Goal: Task Accomplishment & Management: Complete application form

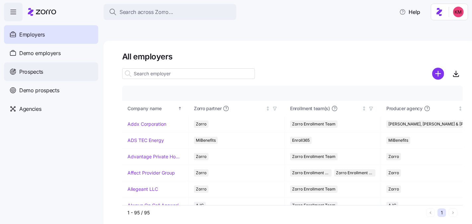
click at [32, 71] on span "Prospects" at bounding box center [31, 72] width 24 height 8
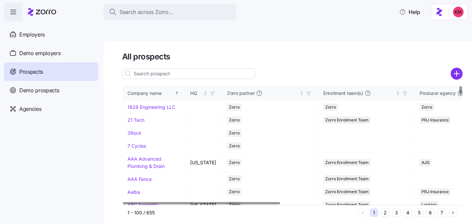
click at [422, 209] on button "5" at bounding box center [419, 213] width 9 height 9
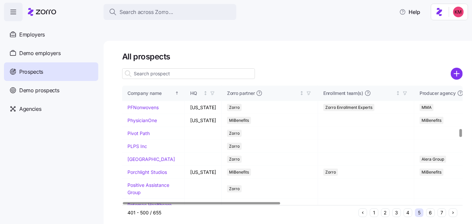
scroll to position [641, 0]
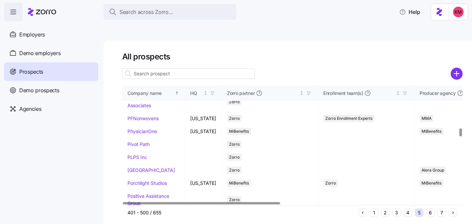
click at [419, 211] on div "All prospects Company name HQ Zorro partner Enrollment team(s) Producer agency …" at bounding box center [288, 140] width 369 height 199
click at [438, 209] on button "7" at bounding box center [442, 213] width 9 height 9
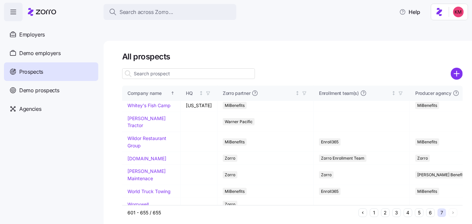
scroll to position [0, 0]
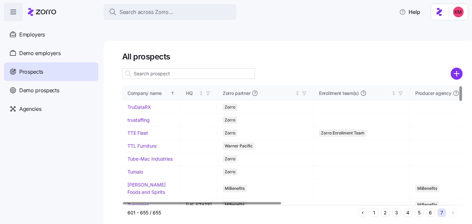
click at [432, 209] on button "6" at bounding box center [430, 213] width 9 height 9
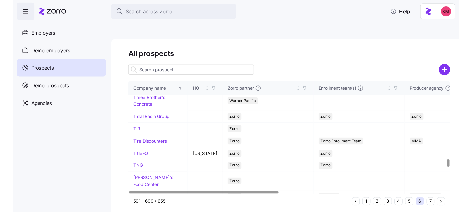
scroll to position [1240, 0]
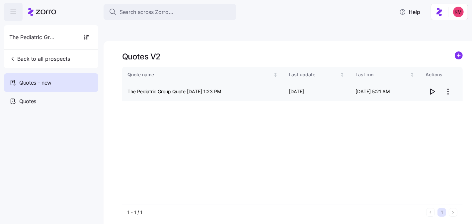
click at [435, 88] on icon "button" at bounding box center [432, 92] width 8 height 8
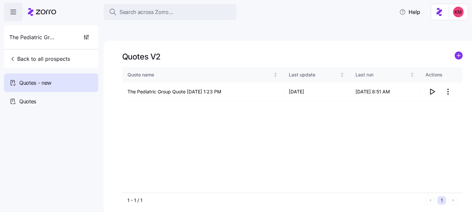
click at [33, 8] on icon at bounding box center [42, 12] width 28 height 8
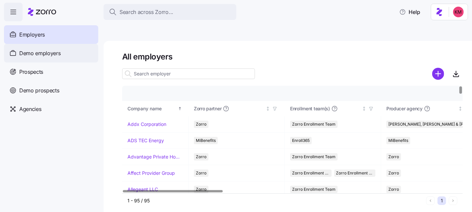
click at [46, 53] on span "Demo employers" at bounding box center [40, 53] width 42 height 8
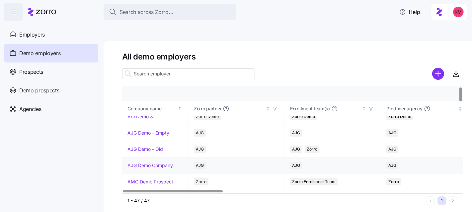
scroll to position [8, 0]
click at [276, 23] on main "All demo employers Company details Benefit status Company name Zorro partner En…" at bounding box center [236, 120] width 472 height 208
click at [224, 67] on div at bounding box center [188, 73] width 133 height 13
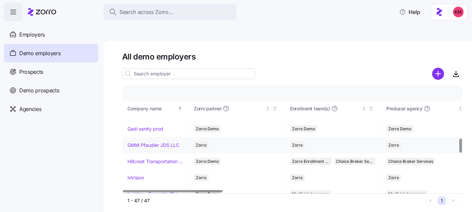
scroll to position [404, 0]
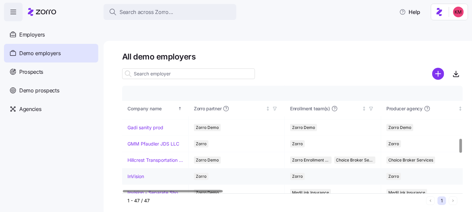
click at [133, 173] on link "InVision" at bounding box center [136, 176] width 17 height 7
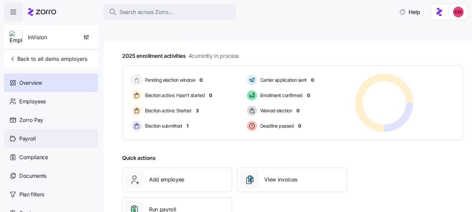
scroll to position [117, 0]
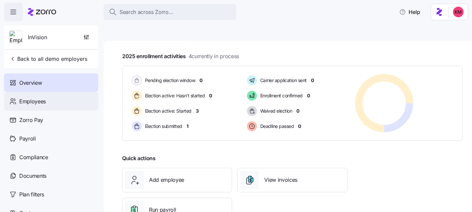
click at [39, 106] on div "Employees" at bounding box center [51, 101] width 94 height 19
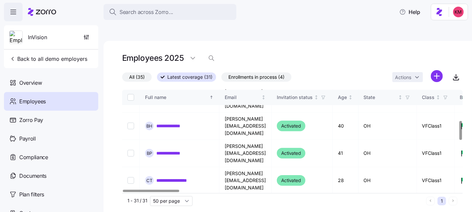
scroll to position [167, 0]
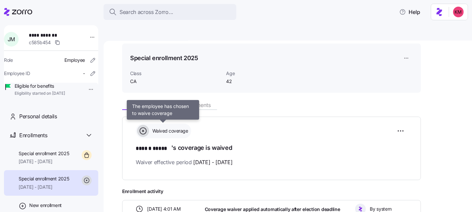
scroll to position [64, 0]
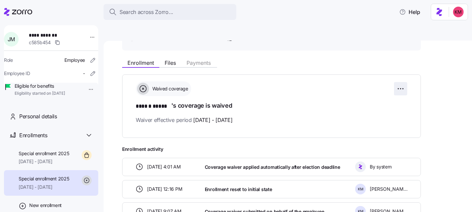
click at [407, 70] on html "**********" at bounding box center [236, 137] width 472 height 275
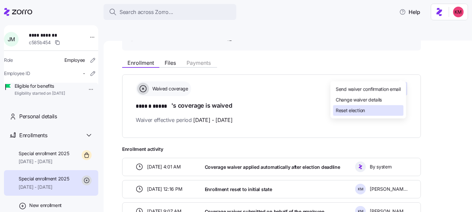
click at [373, 110] on div "Reset election" at bounding box center [368, 110] width 70 height 11
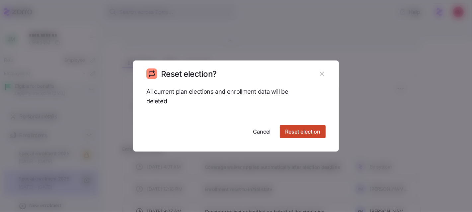
click at [302, 127] on button "Reset election" at bounding box center [303, 131] width 46 height 13
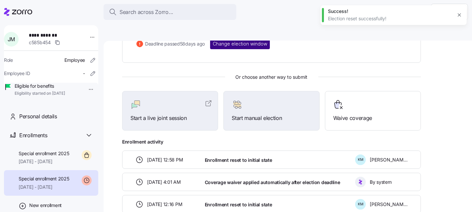
scroll to position [82, 0]
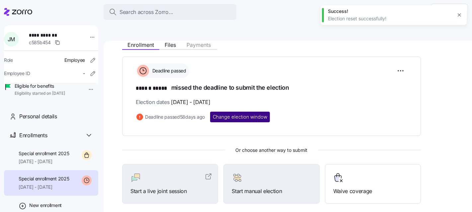
click at [244, 112] on button "Change election window" at bounding box center [240, 117] width 60 height 11
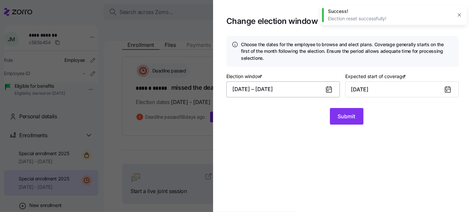
click at [307, 90] on button "07/03/2025 – 07/19/2025" at bounding box center [284, 89] width 114 height 16
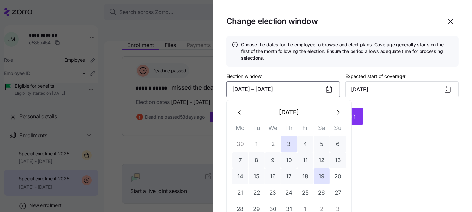
click at [339, 114] on icon "button" at bounding box center [337, 112] width 7 height 7
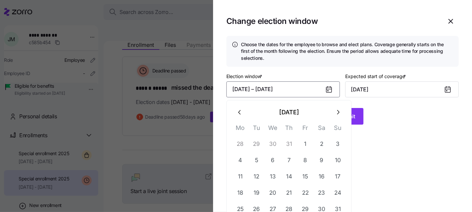
click at [339, 114] on icon "button" at bounding box center [337, 112] width 7 height 7
click at [279, 161] on button "10" at bounding box center [273, 160] width 16 height 16
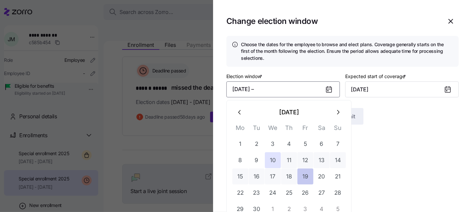
click at [307, 179] on button "19" at bounding box center [306, 176] width 16 height 16
type input "October 1, 2025"
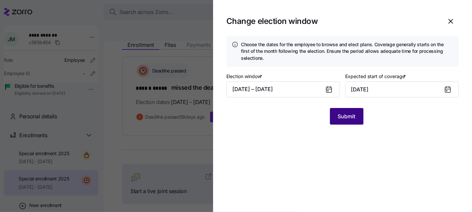
click at [346, 122] on button "Submit" at bounding box center [347, 116] width 34 height 17
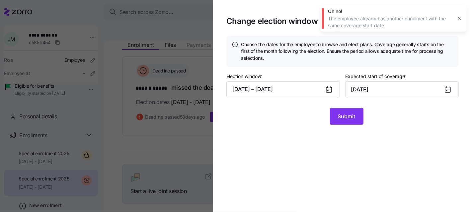
click at [460, 16] on icon "button" at bounding box center [459, 18] width 5 height 5
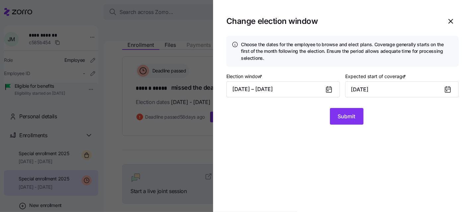
click at [462, 16] on section "Change election window Choose the dates for the employee to browse and elect pl…" at bounding box center [342, 106] width 259 height 212
click at [454, 21] on icon "button" at bounding box center [451, 21] width 8 height 8
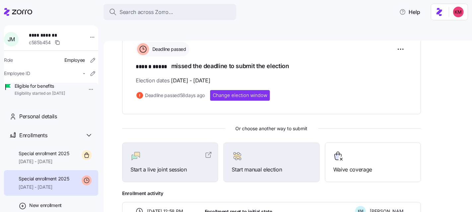
scroll to position [200, 0]
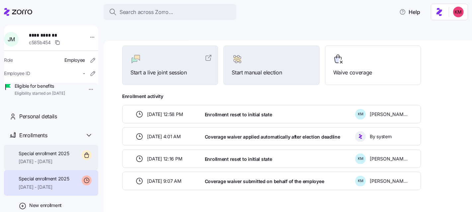
click at [54, 165] on span "10/01/2025 - 12/31/2025" at bounding box center [44, 161] width 51 height 7
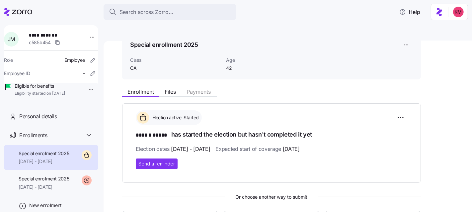
scroll to position [135, 0]
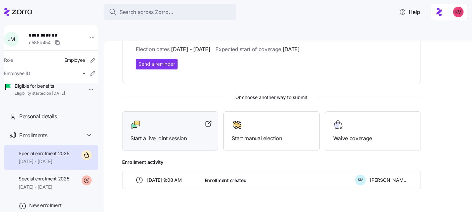
click at [158, 120] on div at bounding box center [170, 125] width 79 height 11
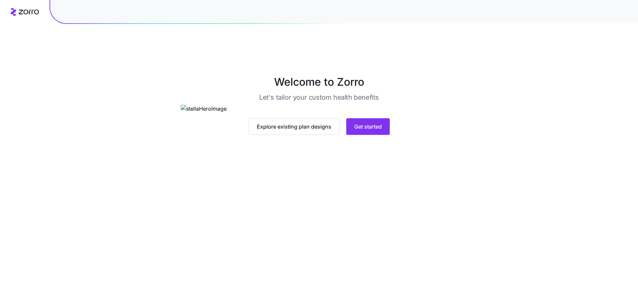
click at [383, 135] on div "Explore existing plan designs Get started" at bounding box center [319, 120] width 277 height 30
click at [376, 131] on span "Get started" at bounding box center [368, 127] width 28 height 8
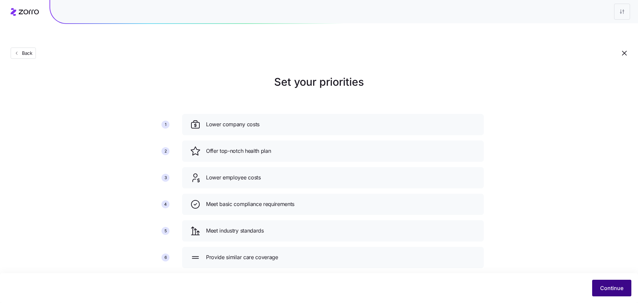
click at [601, 290] on span "Continue" at bounding box center [611, 288] width 23 height 8
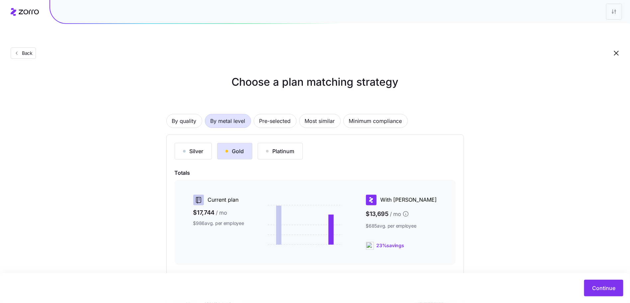
click at [487, 174] on div "Choose a plan matching strategy By quality By metal level Pre-selected Most sim…" at bounding box center [315, 206] width 630 height 265
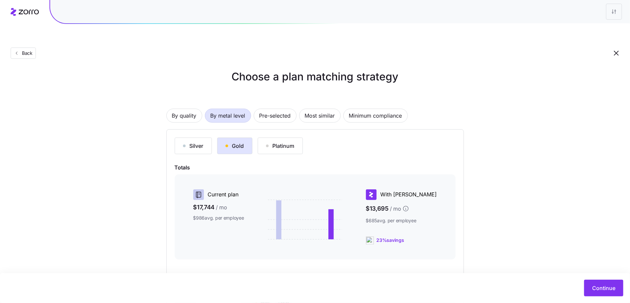
scroll to position [63, 0]
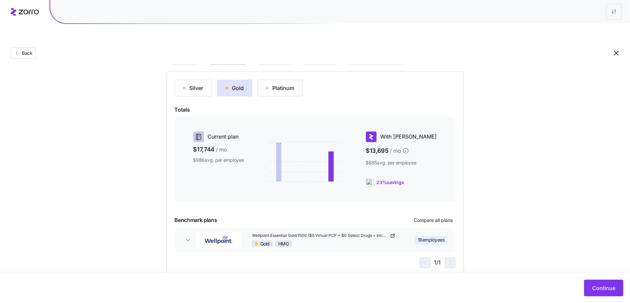
click at [534, 239] on div "Choose a plan matching strategy By quality By metal level Pre-selected Most sim…" at bounding box center [315, 143] width 630 height 265
click at [608, 288] on span "Continue" at bounding box center [603, 288] width 23 height 8
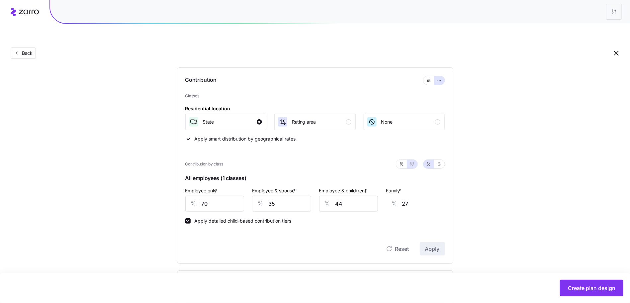
scroll to position [85, 0]
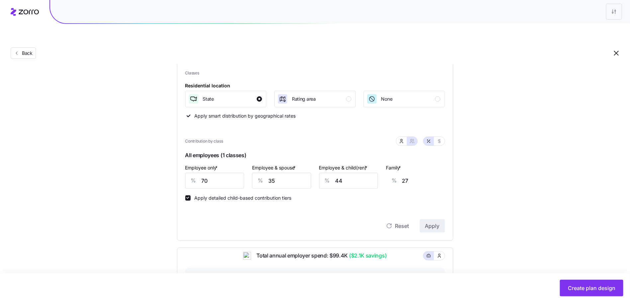
drag, startPoint x: 460, startPoint y: 147, endPoint x: 441, endPoint y: 131, distance: 25.7
click at [459, 148] on div "Compliant Industry Generous Current Contribution Classes Residential location S…" at bounding box center [315, 225] width 298 height 435
click at [439, 138] on icon "button" at bounding box center [439, 140] width 5 height 5
type input "417"
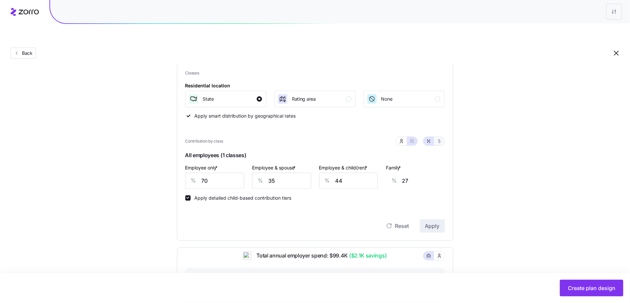
type input "417"
click at [429, 138] on icon "button" at bounding box center [428, 140] width 5 height 5
type input "70"
type input "35"
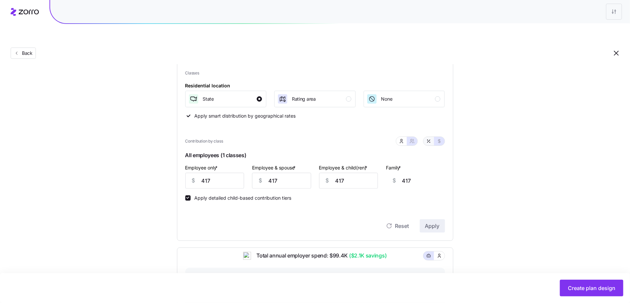
type input "44"
type input "27"
click at [404, 138] on icon "button" at bounding box center [401, 140] width 5 height 5
type input "0"
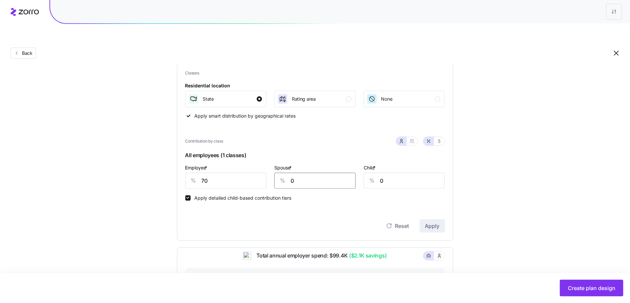
click at [323, 173] on input "0" at bounding box center [314, 181] width 81 height 16
type input "25"
click at [435, 222] on span "Apply" at bounding box center [432, 226] width 15 height 8
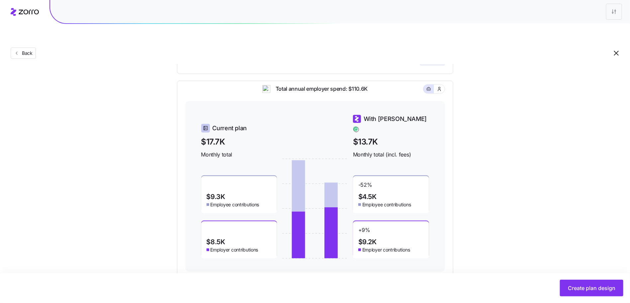
scroll to position [71, 0]
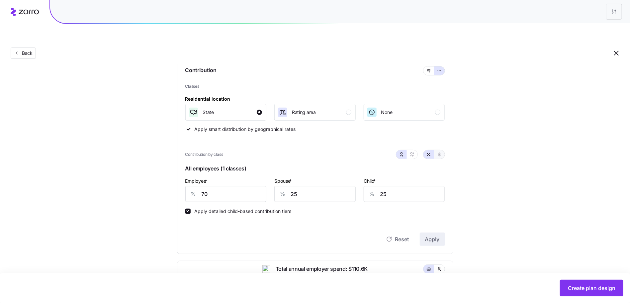
click at [435, 150] on button "button" at bounding box center [439, 154] width 11 height 9
type input "417"
type input "149"
type input "57"
drag, startPoint x: 431, startPoint y: 138, endPoint x: 416, endPoint y: 141, distance: 15.5
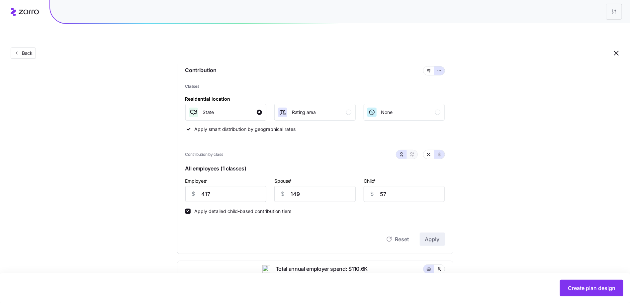
click at [431, 152] on button "button" at bounding box center [428, 154] width 5 height 5
type input "70"
type input "25"
click at [410, 152] on icon "button" at bounding box center [412, 154] width 5 height 5
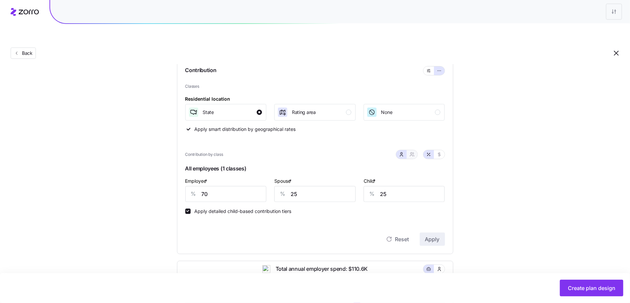
type input "48"
type input "53"
click at [404, 152] on span "button" at bounding box center [401, 154] width 5 height 5
type input "25"
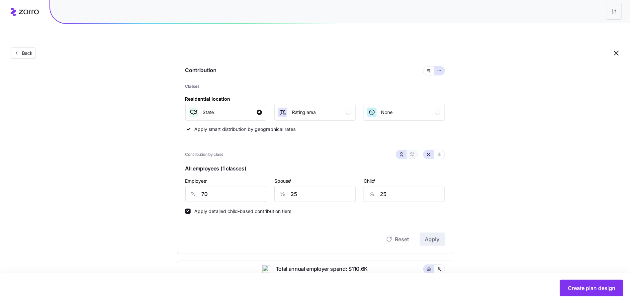
click at [412, 152] on icon "button" at bounding box center [412, 154] width 5 height 5
type input "48"
type input "53"
click at [264, 186] on div "%" at bounding box center [260, 193] width 16 height 15
click at [263, 186] on div "%" at bounding box center [260, 193] width 16 height 15
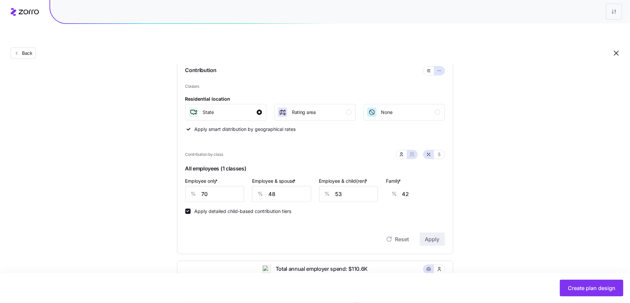
click at [268, 186] on div "%" at bounding box center [260, 193] width 16 height 15
click at [286, 186] on input "48" at bounding box center [281, 194] width 59 height 16
type input "3"
type input "8"
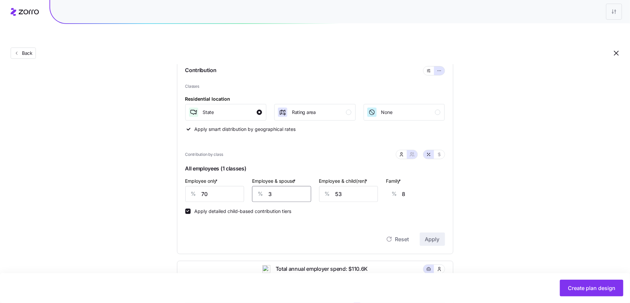
type input "35"
type input "33"
type input "35"
type input "3"
type input "2"
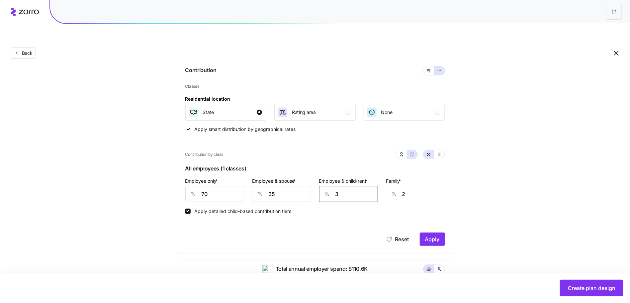
type input "0"
type input "40"
type input "25"
type input "440"
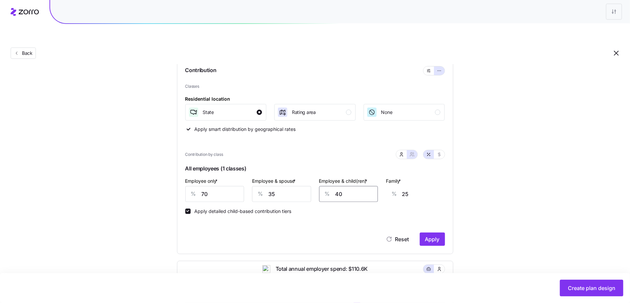
type input "271"
drag, startPoint x: 328, startPoint y: 174, endPoint x: 333, endPoint y: 177, distance: 5.1
click at [329, 186] on input "440" at bounding box center [332, 194] width 59 height 16
click at [333, 186] on input "440" at bounding box center [332, 194] width 59 height 16
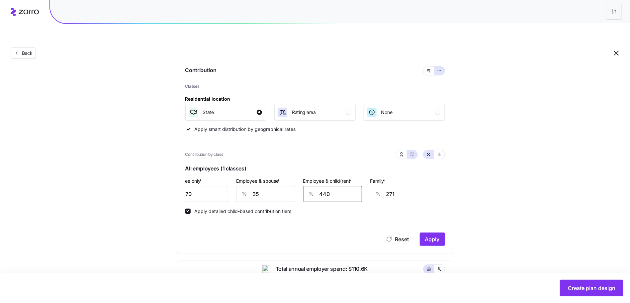
type input "44"
type input "27"
type input "44"
click at [493, 188] on div "Set your contribution Compliant Industry Generous Current Contribution Classes …" at bounding box center [315, 229] width 630 height 453
click at [440, 231] on div "Contribution Classes Residential location State Rating area None Apply smart di…" at bounding box center [315, 156] width 276 height 196
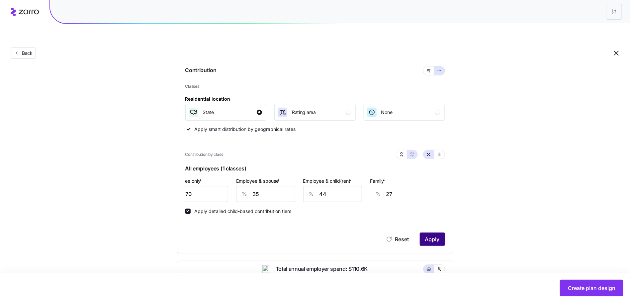
click at [438, 235] on span "Apply" at bounding box center [432, 239] width 15 height 8
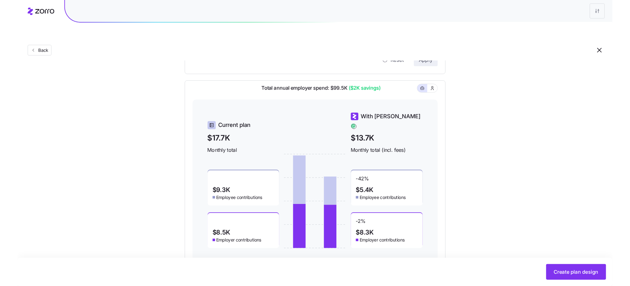
scroll to position [0, 0]
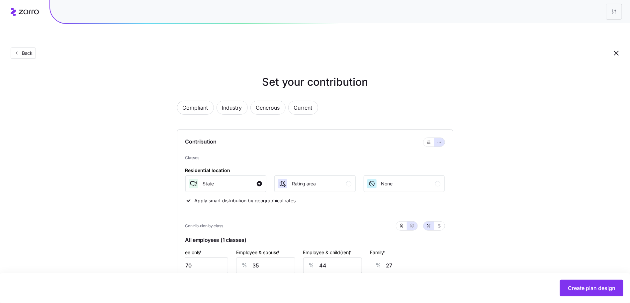
click at [27, 10] on icon at bounding box center [25, 12] width 28 height 8
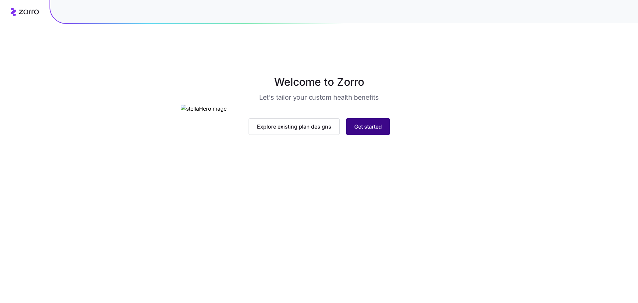
click at [366, 131] on span "Get started" at bounding box center [368, 127] width 28 height 8
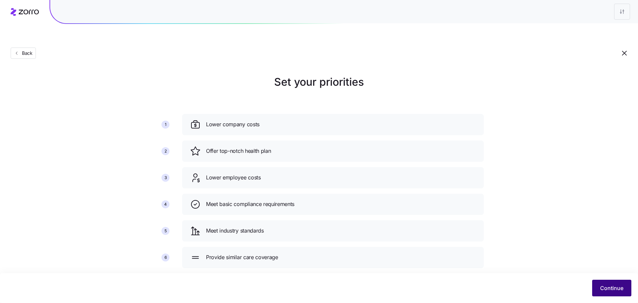
click at [611, 289] on span "Continue" at bounding box center [611, 288] width 23 height 8
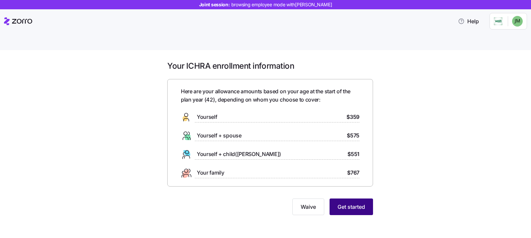
click at [349, 203] on span "Get started" at bounding box center [352, 207] width 28 height 8
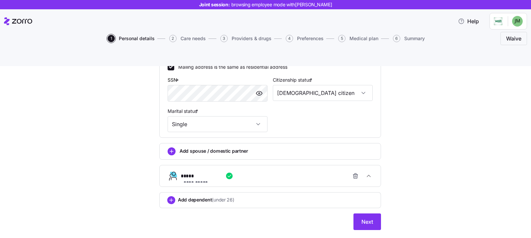
scroll to position [226, 0]
click at [369, 213] on button "Next" at bounding box center [368, 221] width 28 height 17
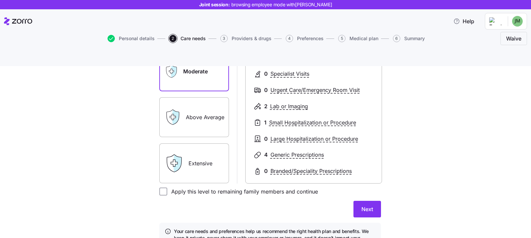
scroll to position [141, 0]
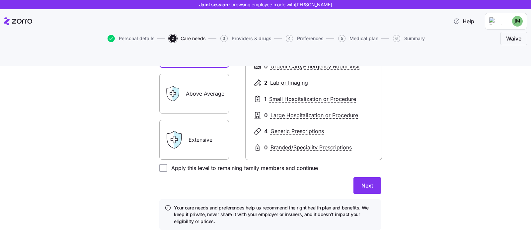
click at [349, 177] on div "Next" at bounding box center [270, 185] width 222 height 17
click at [355, 177] on button "Next" at bounding box center [368, 185] width 28 height 17
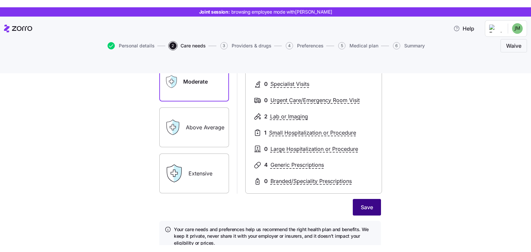
scroll to position [118, 0]
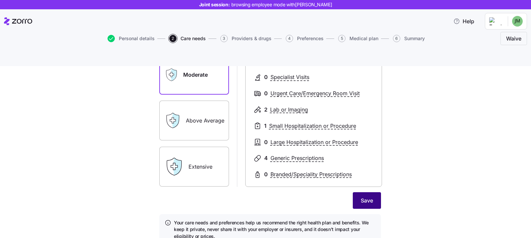
click at [364, 197] on span "Save" at bounding box center [367, 201] width 12 height 8
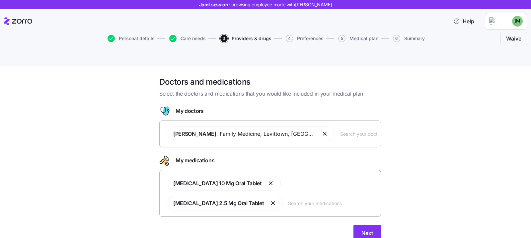
click at [350, 123] on div "Thomas Mercora , Family Medicine , Levittown, PA" at bounding box center [270, 134] width 213 height 23
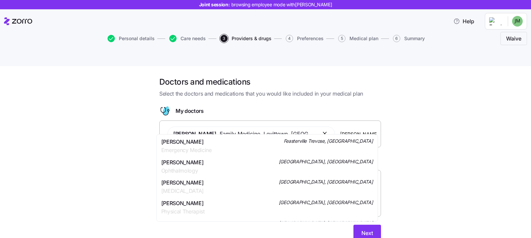
type input "michael"
click at [447, 205] on div "Doctors and medications Select the doctors and medications that you would like …" at bounding box center [270, 163] width 503 height 173
click at [323, 124] on div "Thomas Mercora , Family Medicine , Levittown, PA michael" at bounding box center [270, 134] width 213 height 23
click at [340, 130] on input "michael" at bounding box center [358, 133] width 37 height 7
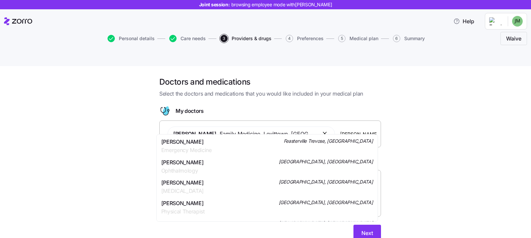
click at [340, 130] on input "michael" at bounding box center [358, 133] width 37 height 7
click at [453, 125] on div "Doctors and medications Select the doctors and medications that you would like …" at bounding box center [270, 163] width 503 height 173
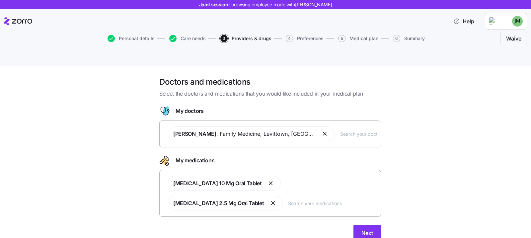
click at [20, 20] on icon at bounding box center [18, 21] width 28 height 8
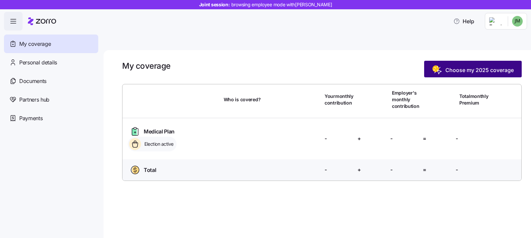
click at [473, 66] on span "Choose my 2025 coverage" at bounding box center [480, 70] width 68 height 8
click at [462, 66] on span "Choose my 2025 coverage" at bounding box center [480, 70] width 68 height 8
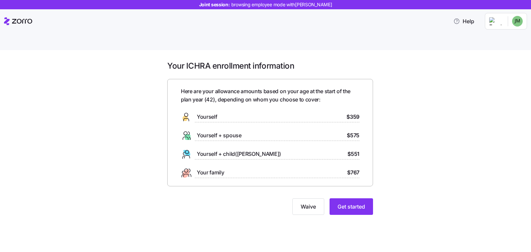
click at [364, 201] on div "Your ICHRA enrollment information Here are your allowance amounts based on your…" at bounding box center [270, 142] width 217 height 162
click at [363, 199] on button "Get started" at bounding box center [352, 207] width 44 height 17
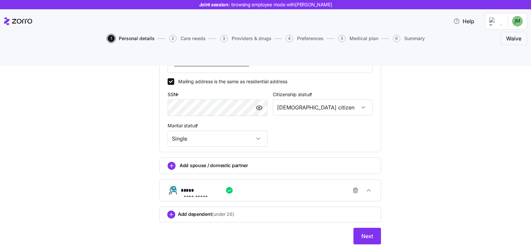
scroll to position [212, 0]
click at [401, 219] on div "**********" at bounding box center [270, 58] width 503 height 387
click at [354, 228] on button "Next" at bounding box center [368, 236] width 28 height 17
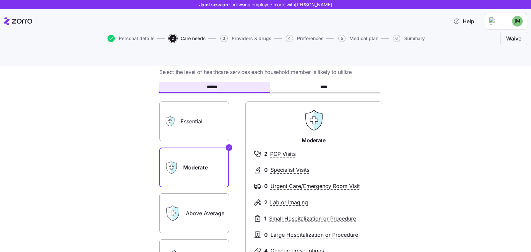
scroll to position [22, 0]
click at [190, 108] on label "Essential" at bounding box center [194, 122] width 70 height 40
click at [0, 0] on input "Essential" at bounding box center [0, 0] width 0 height 0
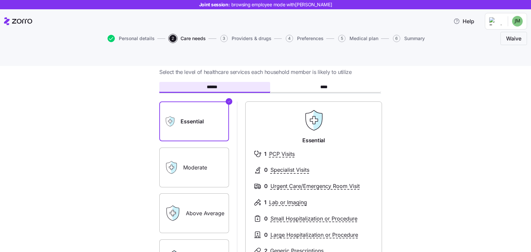
scroll to position [35, 0]
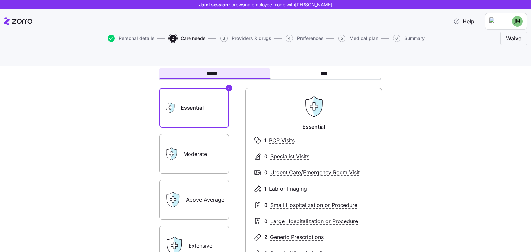
click at [178, 134] on div "Moderate" at bounding box center [194, 154] width 70 height 40
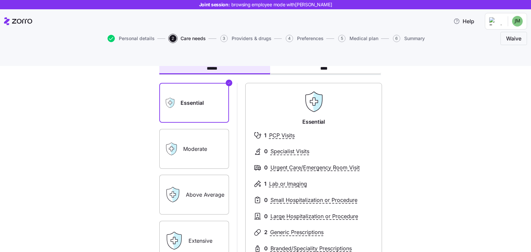
scroll to position [83, 0]
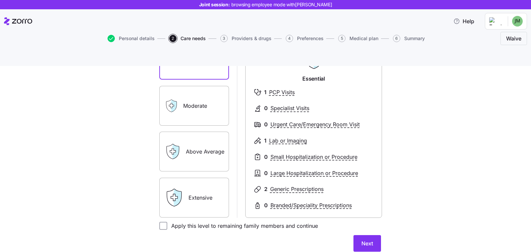
click at [194, 137] on label "Above Average" at bounding box center [194, 152] width 70 height 40
click at [0, 0] on input "Above Average" at bounding box center [0, 0] width 0 height 0
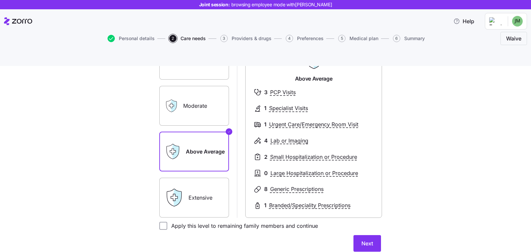
click at [177, 178] on div "Extensive" at bounding box center [194, 198] width 70 height 40
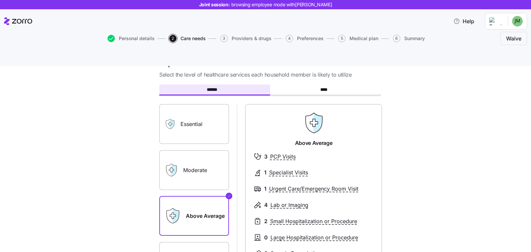
scroll to position [18, 0]
click at [213, 156] on label "Moderate" at bounding box center [194, 171] width 70 height 40
click at [0, 0] on input "Moderate" at bounding box center [0, 0] width 0 height 0
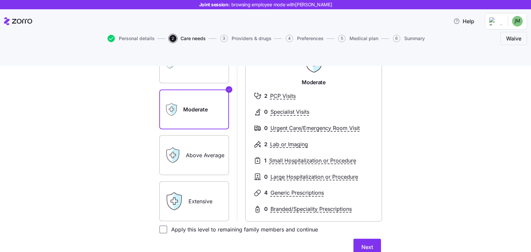
scroll to position [80, 0]
click at [159, 226] on input "Apply this level to remaining family members and continue" at bounding box center [163, 230] width 8 height 8
checkbox input "true"
click at [357, 238] on button "Next" at bounding box center [368, 247] width 28 height 17
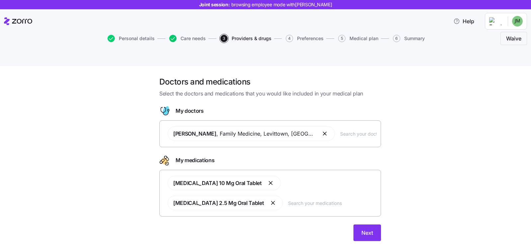
click at [172, 38] on icon "button" at bounding box center [172, 38] width 7 height 7
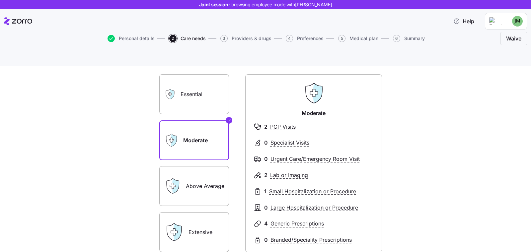
scroll to position [61, 0]
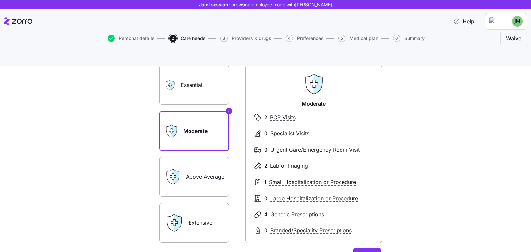
click at [195, 157] on label "Above Average" at bounding box center [194, 177] width 70 height 40
click at [0, 0] on input "Above Average" at bounding box center [0, 0] width 0 height 0
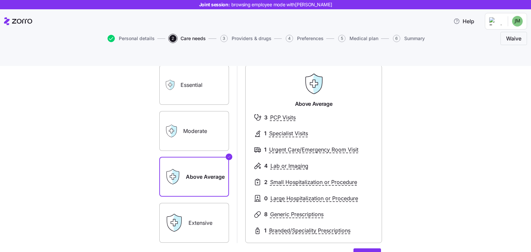
click at [208, 216] on label "Extensive" at bounding box center [194, 223] width 70 height 40
click at [0, 0] on input "Extensive" at bounding box center [0, 0] width 0 height 0
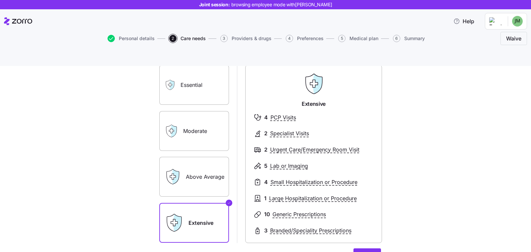
click at [218, 118] on label "Moderate" at bounding box center [194, 131] width 70 height 40
click at [0, 0] on input "Moderate" at bounding box center [0, 0] width 0 height 0
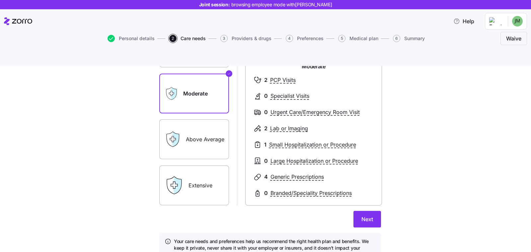
scroll to position [106, 0]
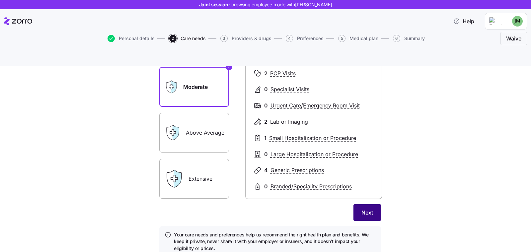
click at [369, 209] on span "Next" at bounding box center [368, 213] width 12 height 8
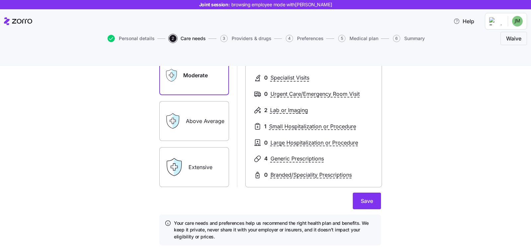
scroll to position [117, 0]
click at [361, 198] on span "Save" at bounding box center [367, 202] width 12 height 8
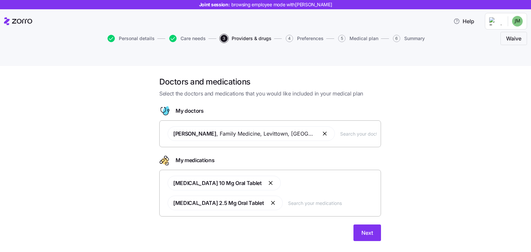
click at [220, 188] on div "Atorvastatin 10 Mg Oral Tablet Lisinopril 2.5 Mg Oral Tablet" at bounding box center [270, 193] width 213 height 43
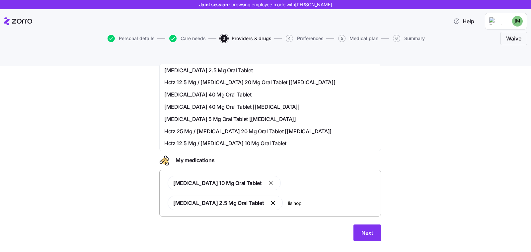
scroll to position [107, 0]
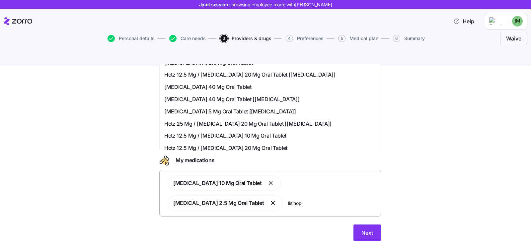
type input "lisinop"
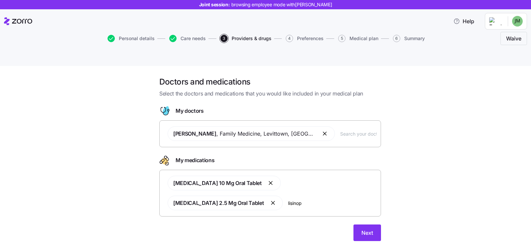
click at [114, 127] on div "Doctors and medications Select the doctors and medications that you would like …" at bounding box center [270, 163] width 503 height 173
click at [377, 225] on button "Next" at bounding box center [368, 233] width 28 height 17
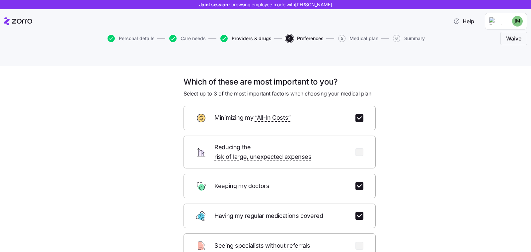
click at [256, 37] on span "Providers & drugs" at bounding box center [252, 38] width 40 height 5
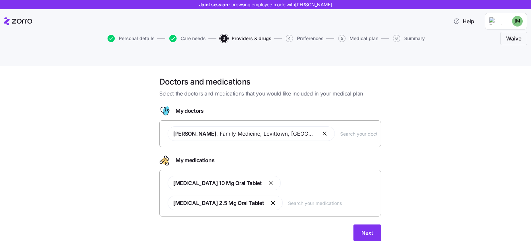
click at [190, 32] on div "Personal details Care needs 3 Providers & drugs 4 Preferences 5 Medical plan 6 …" at bounding box center [265, 39] width 523 height 16
click at [192, 38] on span "Care needs" at bounding box center [193, 38] width 25 height 5
drag, startPoint x: 179, startPoint y: 40, endPoint x: 182, endPoint y: 37, distance: 4.0
click at [179, 40] on button "Care needs" at bounding box center [187, 38] width 37 height 7
click at [182, 37] on span "Care needs" at bounding box center [193, 38] width 25 height 5
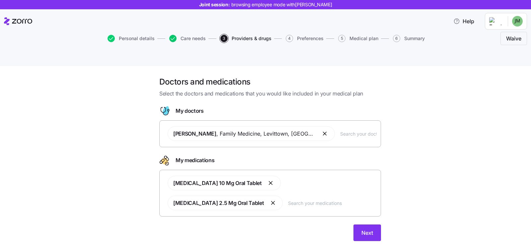
click at [172, 37] on icon "button" at bounding box center [172, 38] width 7 height 7
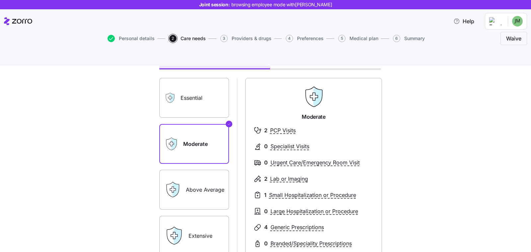
scroll to position [48, 0]
click at [178, 83] on label "Essential" at bounding box center [194, 98] width 70 height 40
click at [0, 0] on input "Essential" at bounding box center [0, 0] width 0 height 0
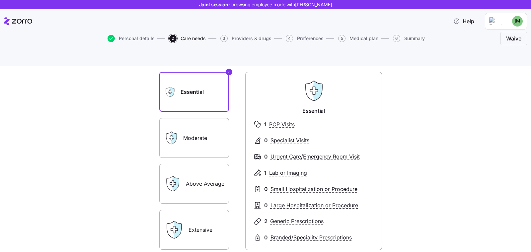
scroll to position [56, 0]
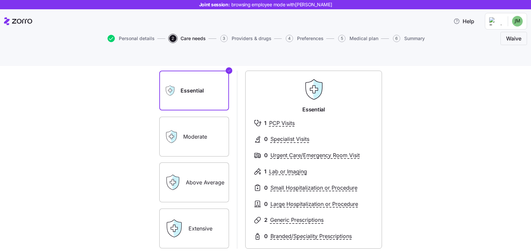
click at [196, 126] on label "Moderate" at bounding box center [194, 137] width 70 height 40
click at [0, 0] on input "Moderate" at bounding box center [0, 0] width 0 height 0
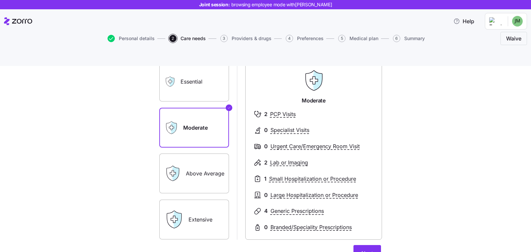
scroll to position [66, 0]
drag, startPoint x: 409, startPoint y: 229, endPoint x: 376, endPoint y: 236, distance: 32.8
click at [409, 229] on div "Expected level of care Select the level of healthcare services each household m…" at bounding box center [270, 158] width 503 height 294
click at [349, 238] on div "Next" at bounding box center [270, 252] width 222 height 17
click at [355, 238] on button "Next" at bounding box center [368, 252] width 28 height 17
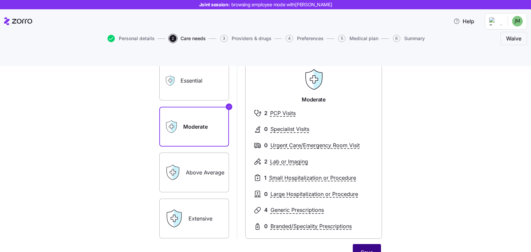
click at [372, 238] on button "Save" at bounding box center [367, 252] width 28 height 17
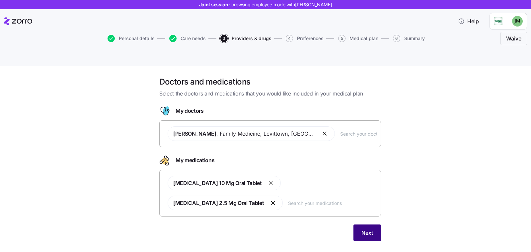
click at [373, 229] on span "Next" at bounding box center [368, 233] width 12 height 8
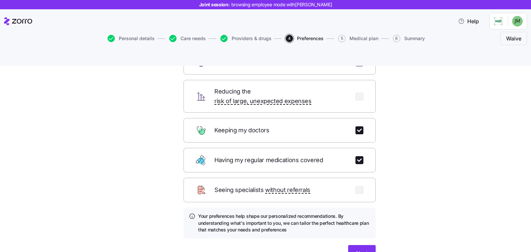
scroll to position [56, 0]
click at [352, 238] on button "Next" at bounding box center [362, 253] width 28 height 17
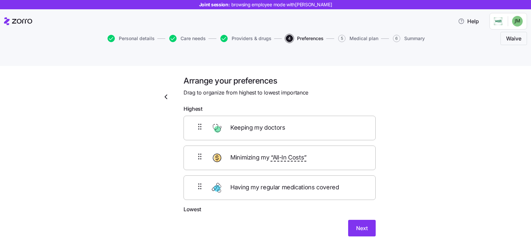
scroll to position [0, 0]
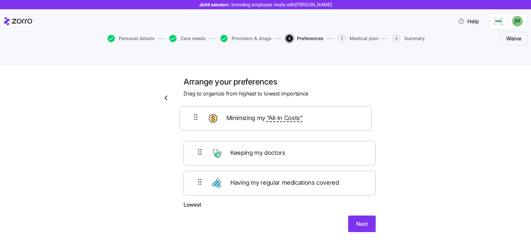
drag, startPoint x: 197, startPoint y: 140, endPoint x: 196, endPoint y: 114, distance: 25.9
click at [196, 117] on div "Keeping my doctors Minimizing my “All-In Costs” Having my regular medications c…" at bounding box center [280, 159] width 192 height 84
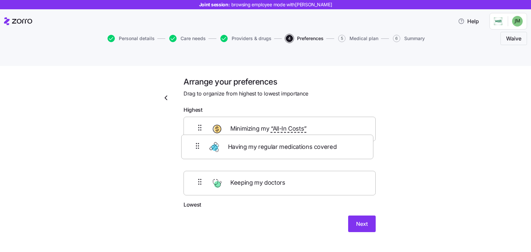
drag, startPoint x: 195, startPoint y: 174, endPoint x: 195, endPoint y: 144, distance: 30.2
click at [195, 144] on div "Minimizing my “All-In Costs” Keeping my doctors Having my regular medications c…" at bounding box center [280, 159] width 192 height 84
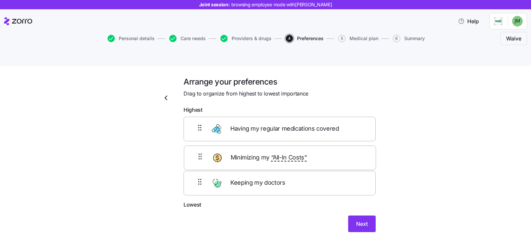
drag, startPoint x: 201, startPoint y: 111, endPoint x: 205, endPoint y: 159, distance: 49.0
click at [205, 159] on div "Minimizing my “All-In Costs” Having my regular medications covered Keeping my d…" at bounding box center [280, 159] width 192 height 84
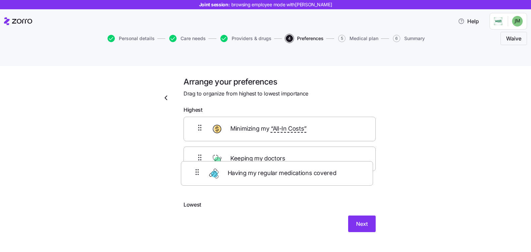
drag, startPoint x: 205, startPoint y: 118, endPoint x: 209, endPoint y: 157, distance: 39.4
click at [205, 182] on div "Having my regular medications covered Minimizing my “All-In Costs” Keeping my d…" at bounding box center [280, 159] width 192 height 84
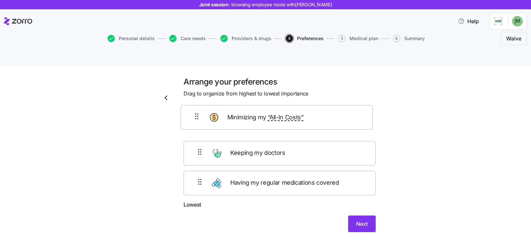
drag, startPoint x: 205, startPoint y: 150, endPoint x: 205, endPoint y: 122, distance: 27.9
click at [205, 122] on div "Keeping my doctors Minimizing my “All-In Costs” Having my regular medications c…" at bounding box center [280, 159] width 192 height 84
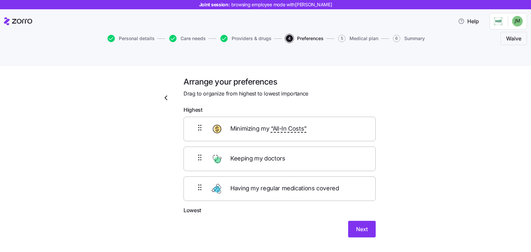
click at [202, 147] on div "Keeping my doctors" at bounding box center [280, 159] width 192 height 25
click at [356, 226] on span "Next" at bounding box center [362, 230] width 12 height 8
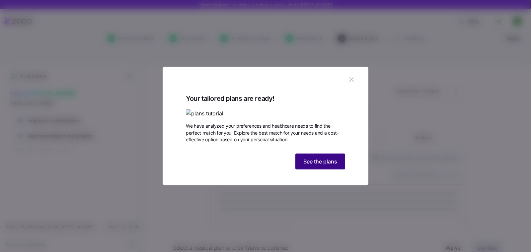
click at [308, 166] on span "See the plans" at bounding box center [321, 162] width 34 height 8
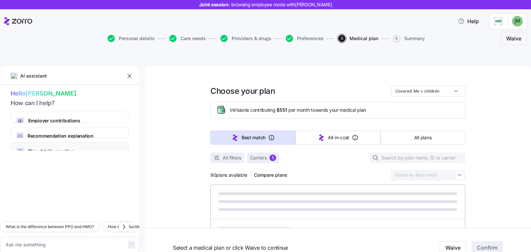
type textarea "x"
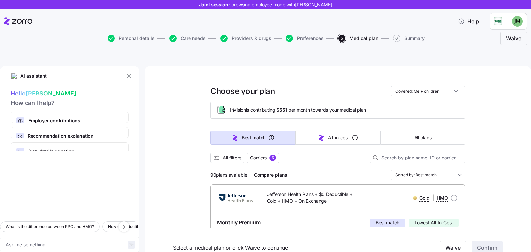
drag, startPoint x: 130, startPoint y: 58, endPoint x: 115, endPoint y: 78, distance: 24.6
click at [78, 115] on div "AI assistant Hello Joseph How can I help? Employer contributions How your compa…" at bounding box center [69, 167] width 139 height 202
click at [128, 73] on icon "button" at bounding box center [129, 76] width 7 height 7
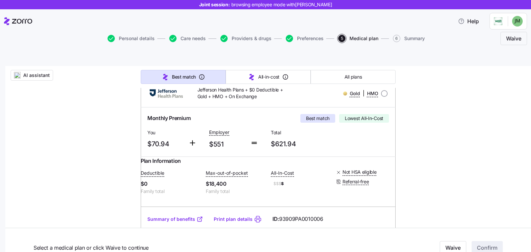
scroll to position [119, 0]
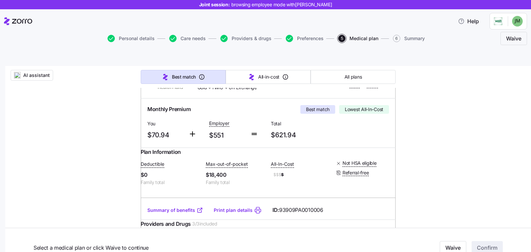
click at [164, 207] on link "Summary of benefits" at bounding box center [175, 210] width 56 height 7
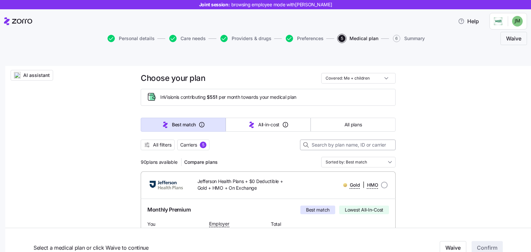
scroll to position [9, 0]
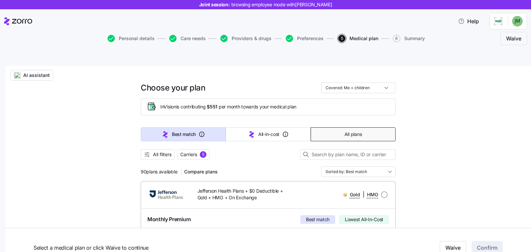
click at [356, 131] on span "All plans" at bounding box center [353, 134] width 17 height 7
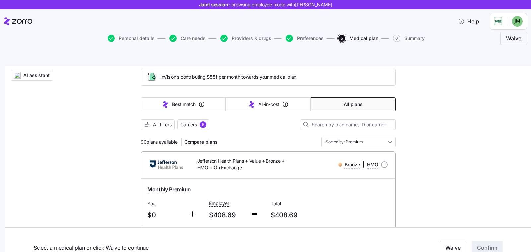
scroll to position [80, 0]
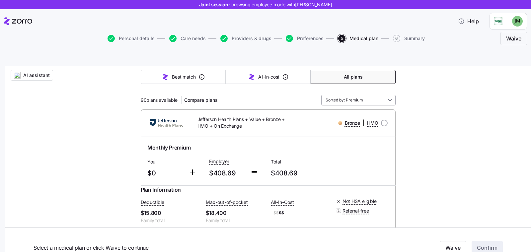
click at [380, 95] on input "Sorted by: Premium" at bounding box center [358, 100] width 74 height 11
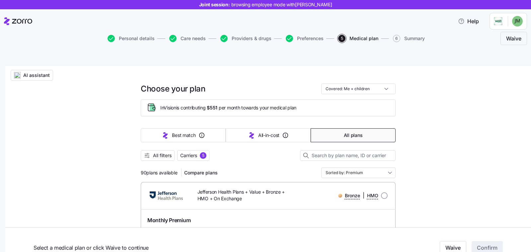
scroll to position [0, 0]
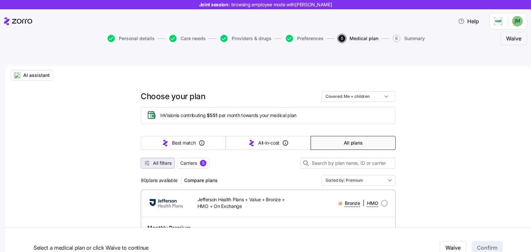
click at [153, 160] on span "All filters" at bounding box center [162, 163] width 19 height 7
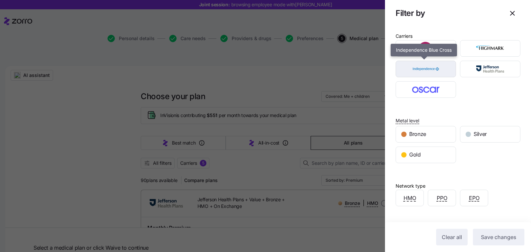
click at [429, 68] on img "button" at bounding box center [426, 68] width 49 height 13
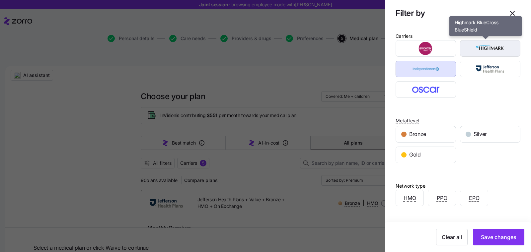
click at [483, 51] on img "button" at bounding box center [490, 48] width 49 height 13
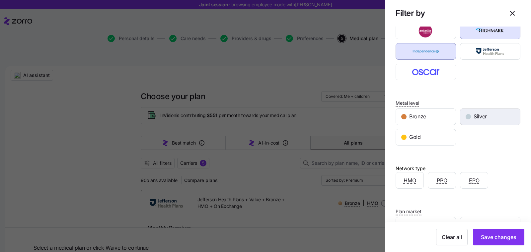
scroll to position [103, 0]
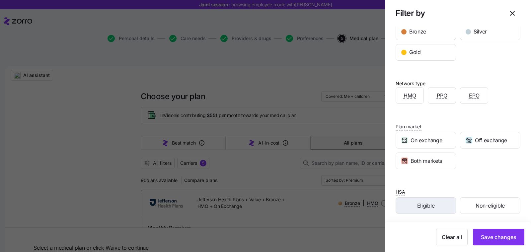
click at [427, 207] on span "Eligible" at bounding box center [425, 206] width 17 height 8
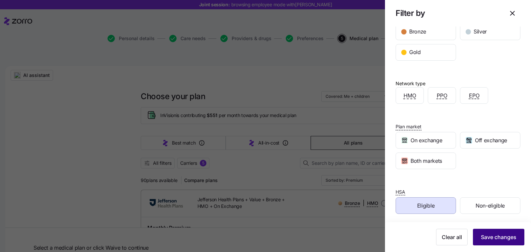
click at [485, 235] on span "Save changes" at bounding box center [499, 237] width 36 height 8
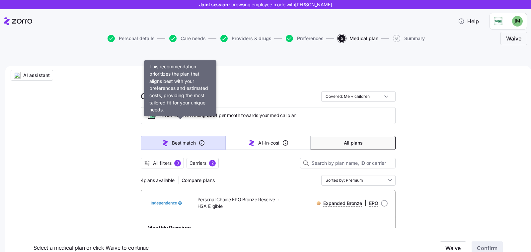
click at [154, 136] on button "Best match" at bounding box center [183, 143] width 85 height 14
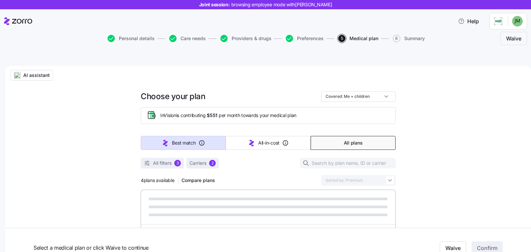
type input "Sorted by: Best match"
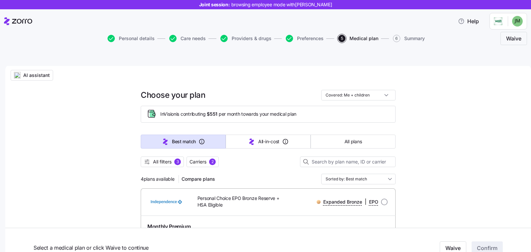
scroll to position [0, 0]
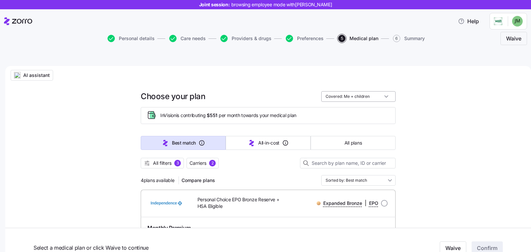
click at [386, 91] on input "Covered: Me + children" at bounding box center [358, 96] width 74 height 11
click at [373, 96] on div "Just me" at bounding box center [355, 97] width 69 height 11
type input "Covered: Just me"
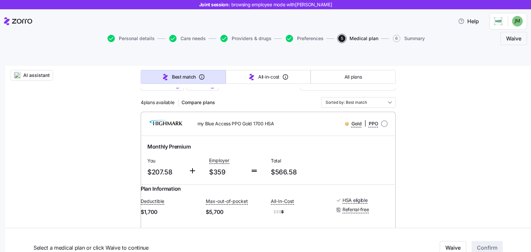
scroll to position [40, 0]
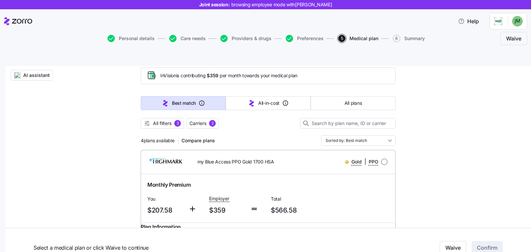
click at [46, 72] on span "AI assistant" at bounding box center [36, 75] width 27 height 7
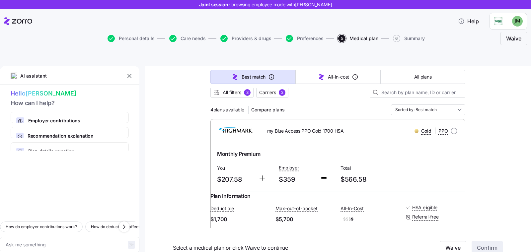
scroll to position [74, 0]
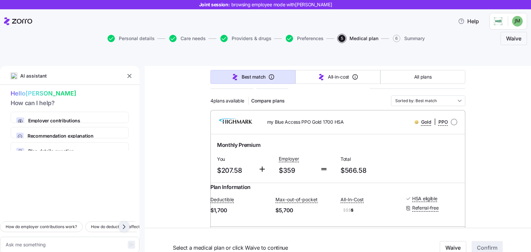
click at [121, 223] on icon "button" at bounding box center [124, 227] width 8 height 8
click at [120, 223] on icon "button" at bounding box center [124, 227] width 8 height 8
click at [124, 223] on icon "button" at bounding box center [124, 227] width 8 height 8
click at [122, 223] on icon "button" at bounding box center [124, 227] width 8 height 8
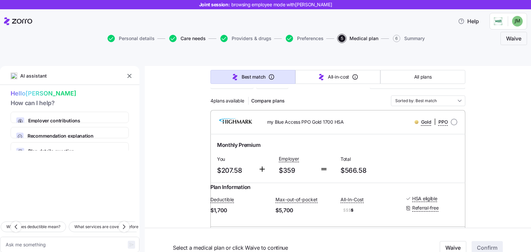
click at [188, 40] on span "Care needs" at bounding box center [193, 38] width 25 height 5
type textarea "x"
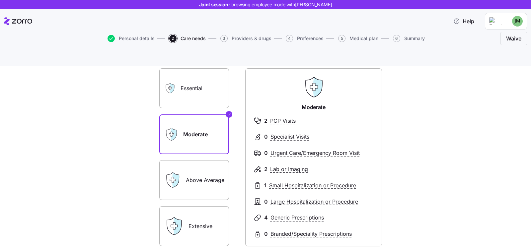
scroll to position [58, 0]
